Goal: Transaction & Acquisition: Purchase product/service

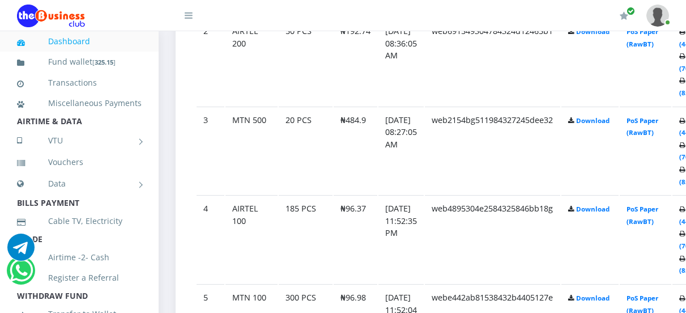
scroll to position [787, 0]
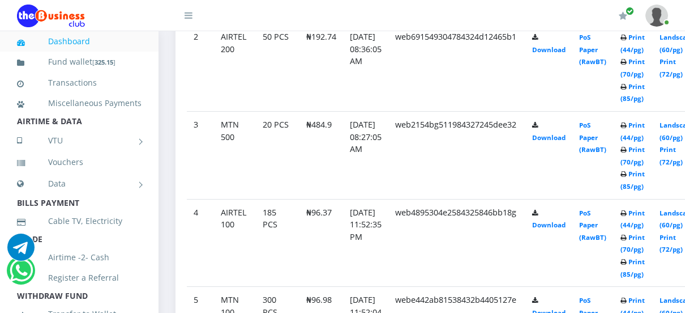
scroll to position [740, 0]
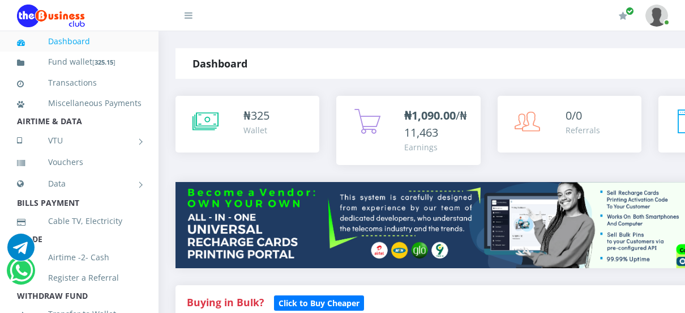
scroll to position [788, 0]
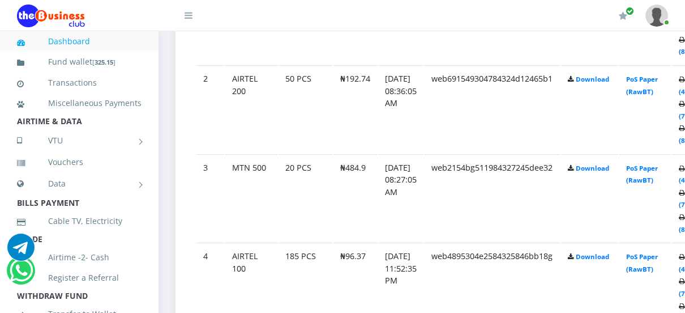
scroll to position [769, 0]
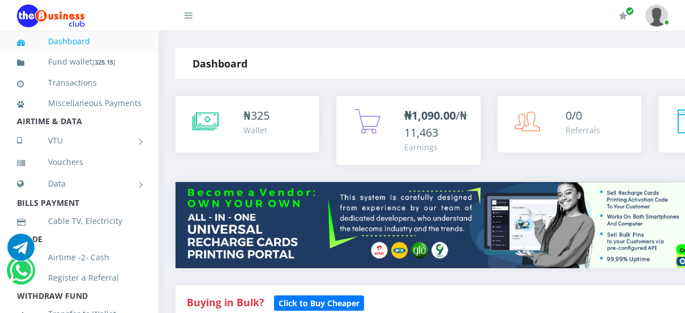
scroll to position [861, 0]
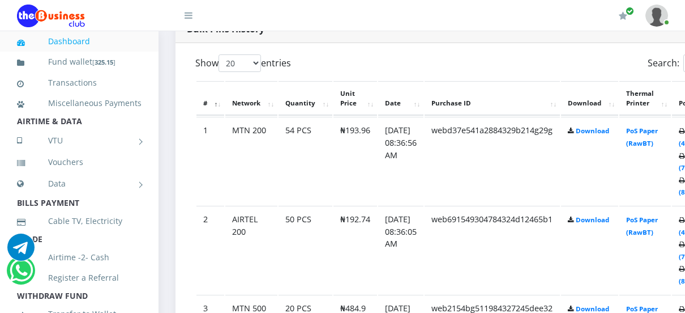
scroll to position [599, 0]
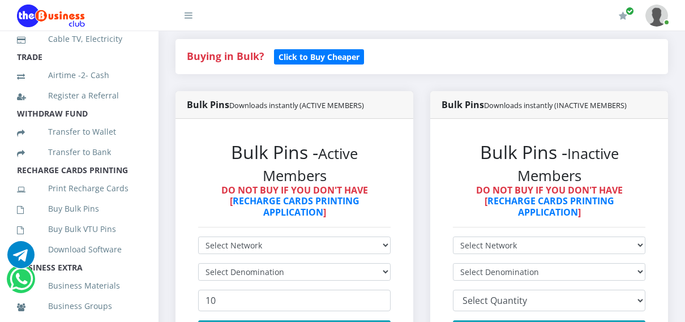
scroll to position [288, 0]
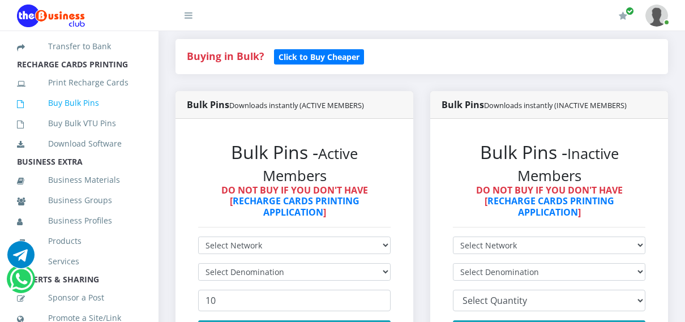
click at [72, 116] on link "Buy Bulk Pins" at bounding box center [79, 103] width 125 height 26
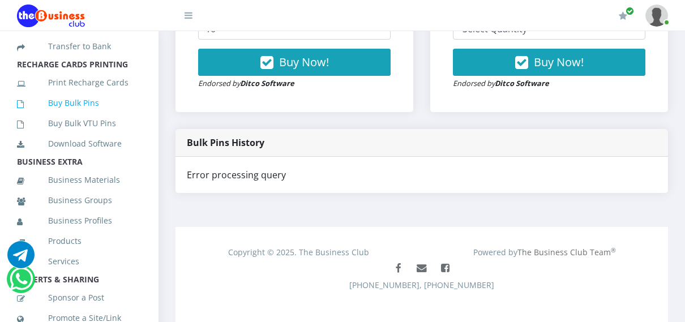
click at [60, 116] on link "Buy Bulk Pins" at bounding box center [79, 103] width 125 height 26
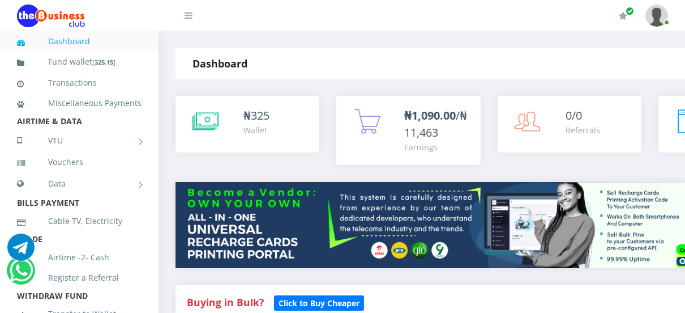
scroll to position [599, 0]
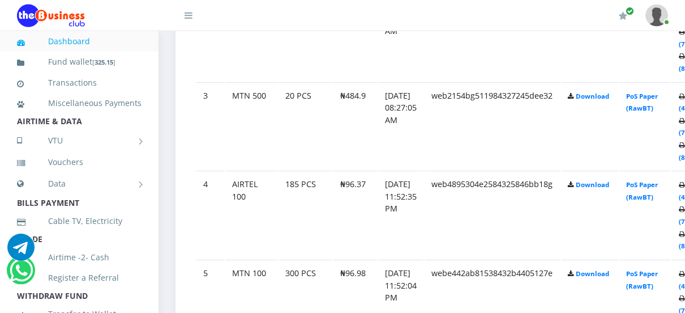
scroll to position [826, 0]
